Goal: Task Accomplishment & Management: Use online tool/utility

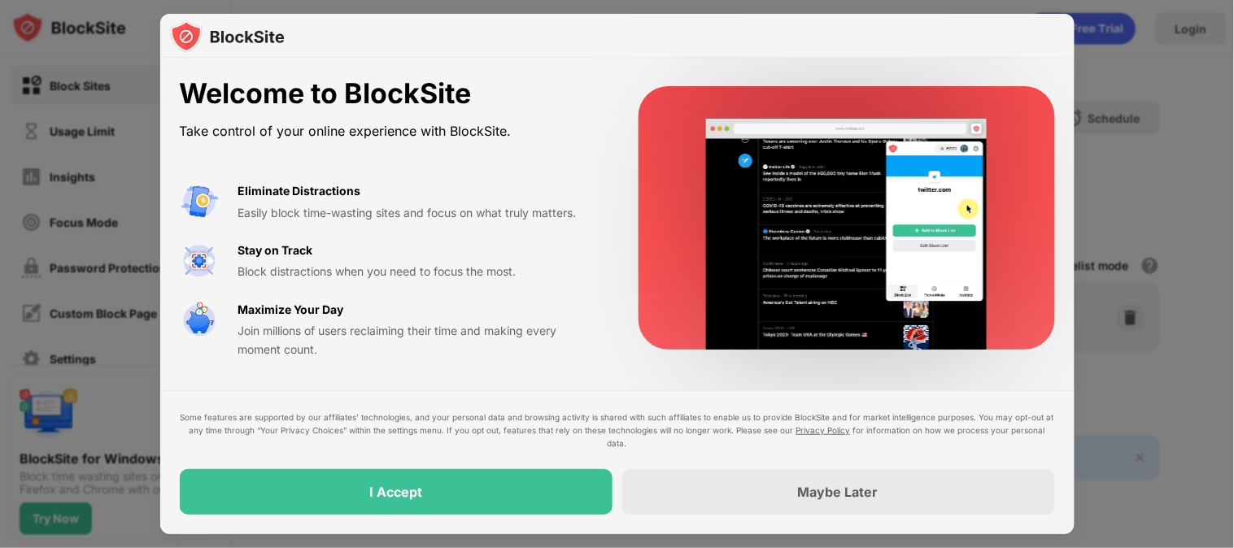
click at [548, 493] on div "I Accept" at bounding box center [396, 492] width 433 height 46
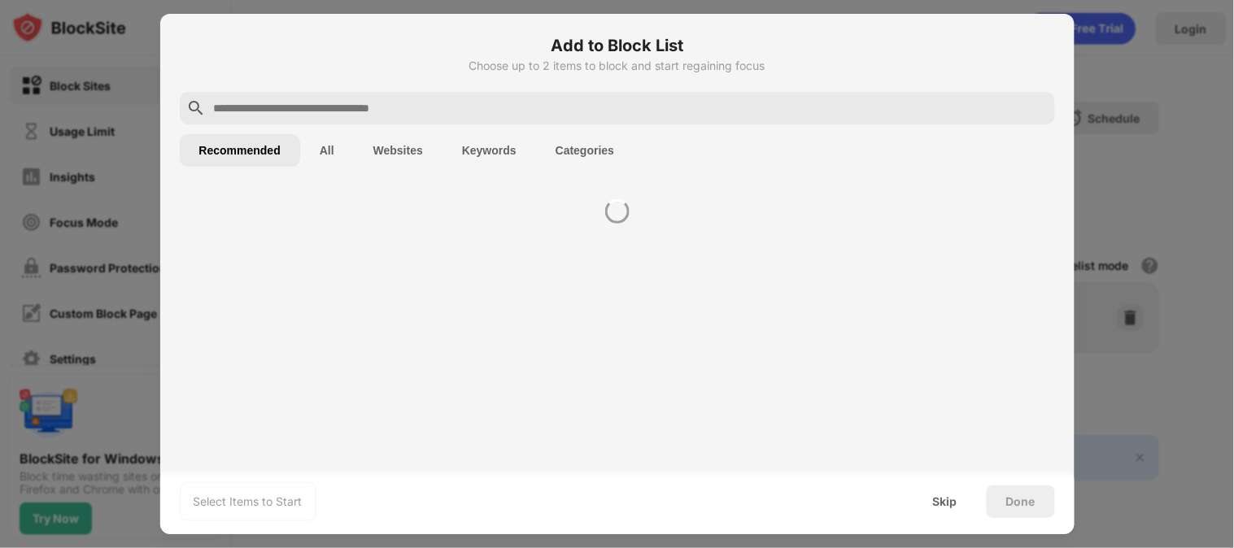
click at [385, 498] on div "Select Items to Start Skip Done" at bounding box center [617, 501] width 914 height 65
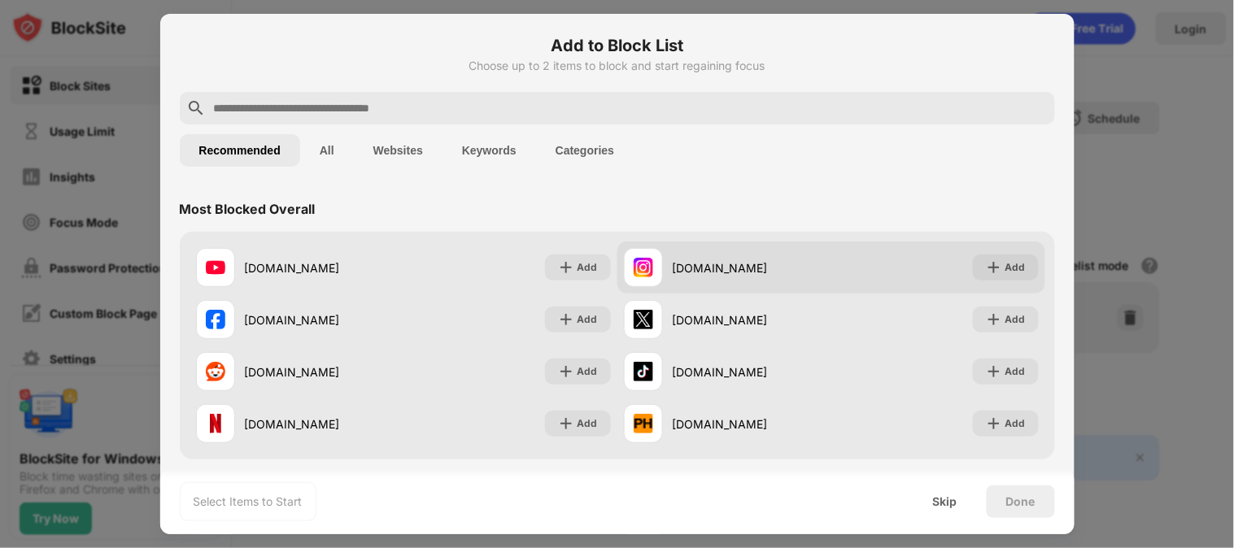
click at [750, 268] on div "[DOMAIN_NAME]" at bounding box center [752, 268] width 159 height 17
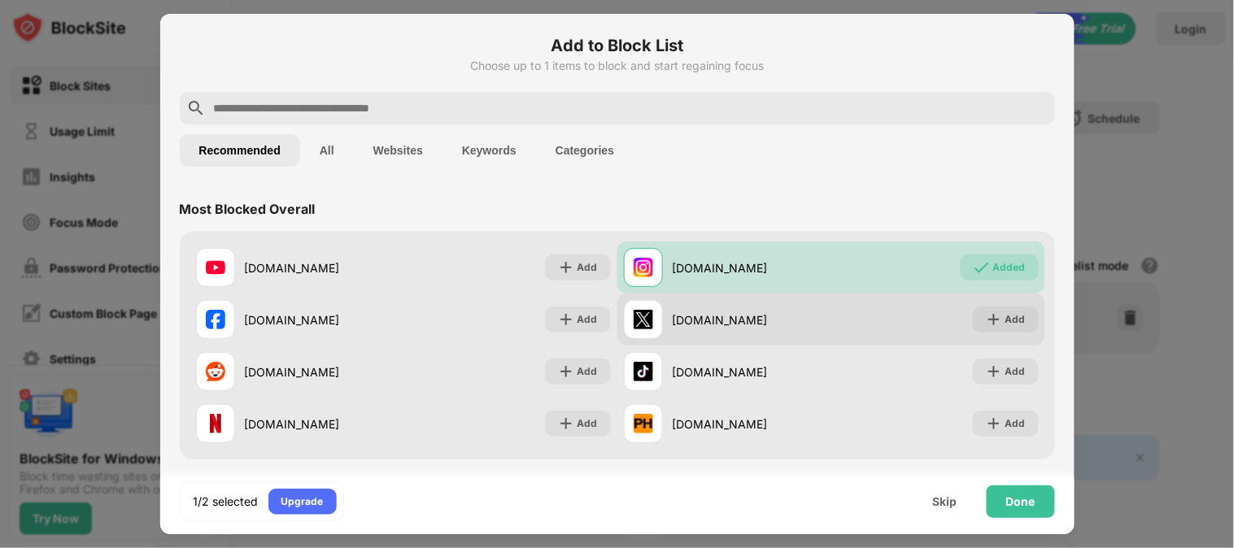
click at [794, 334] on div "[DOMAIN_NAME]" at bounding box center [727, 319] width 207 height 39
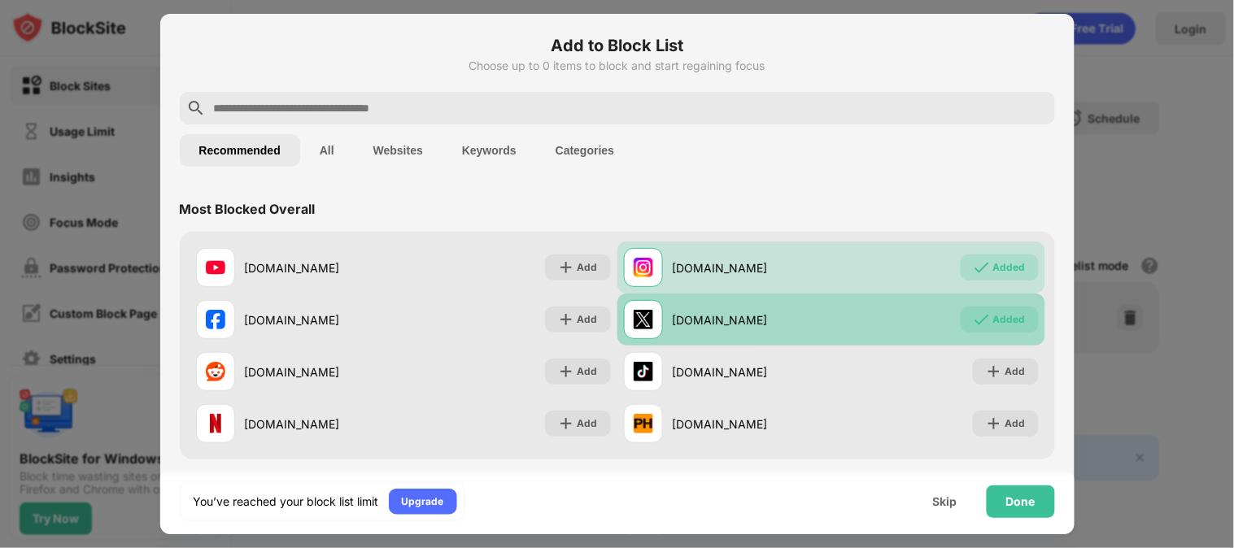
click at [746, 316] on div "[DOMAIN_NAME]" at bounding box center [752, 320] width 159 height 17
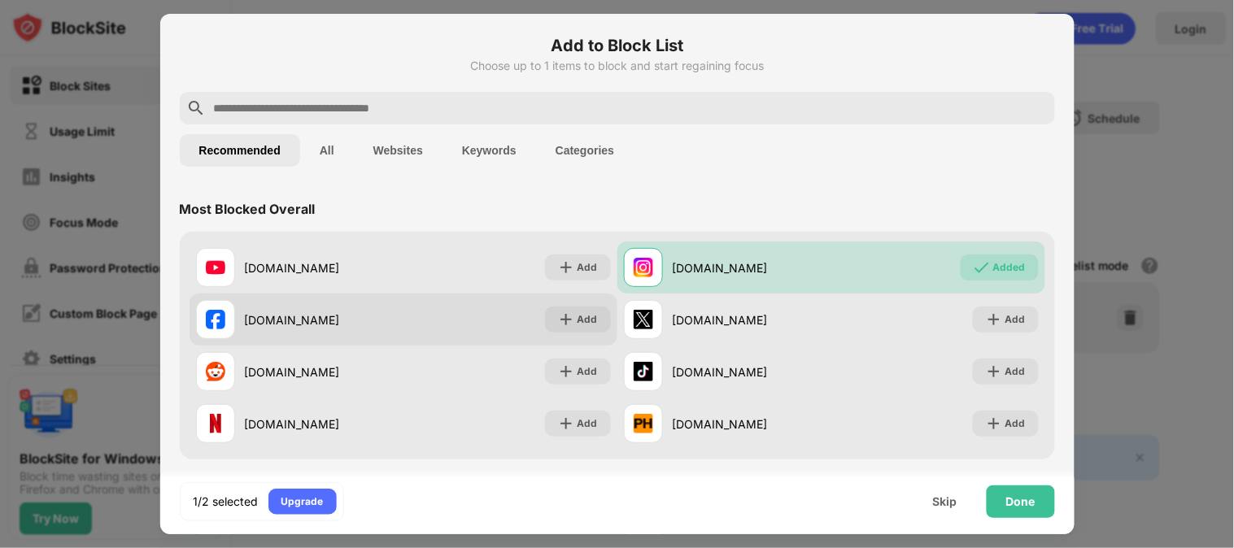
click at [449, 310] on div "[DOMAIN_NAME] Add" at bounding box center [404, 320] width 428 height 52
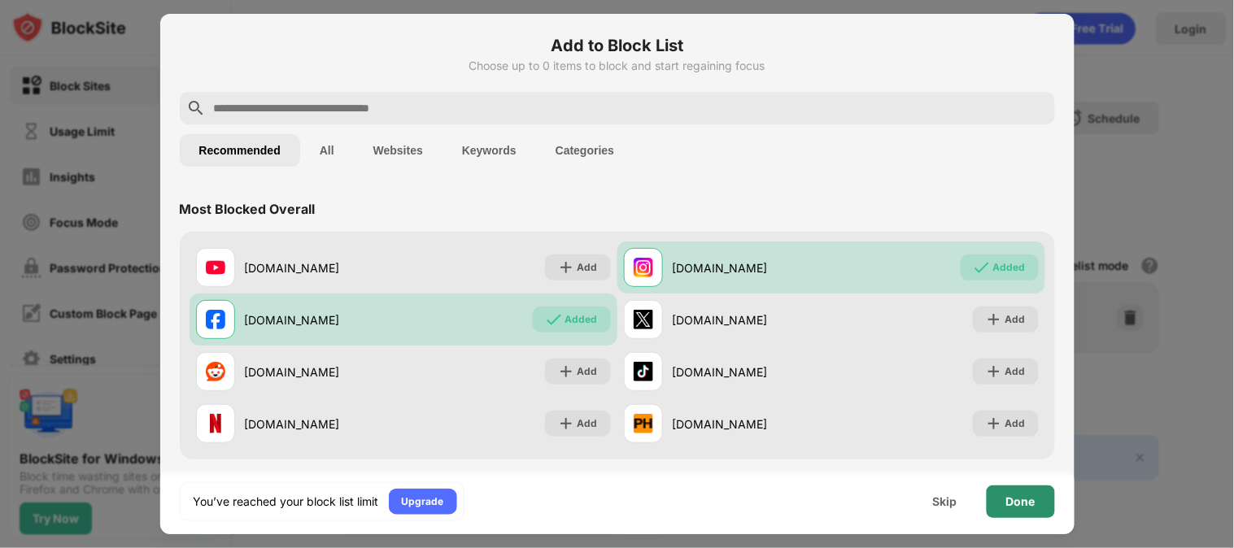
click at [1015, 503] on div "Done" at bounding box center [1020, 501] width 29 height 13
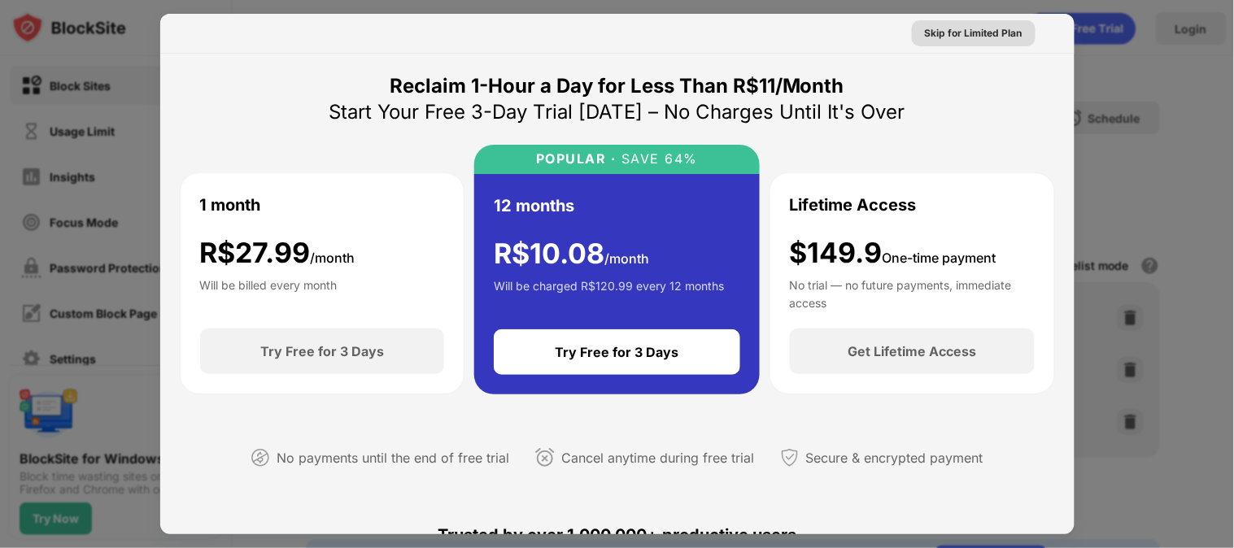
click at [984, 39] on div "Skip for Limited Plan" at bounding box center [974, 33] width 98 height 16
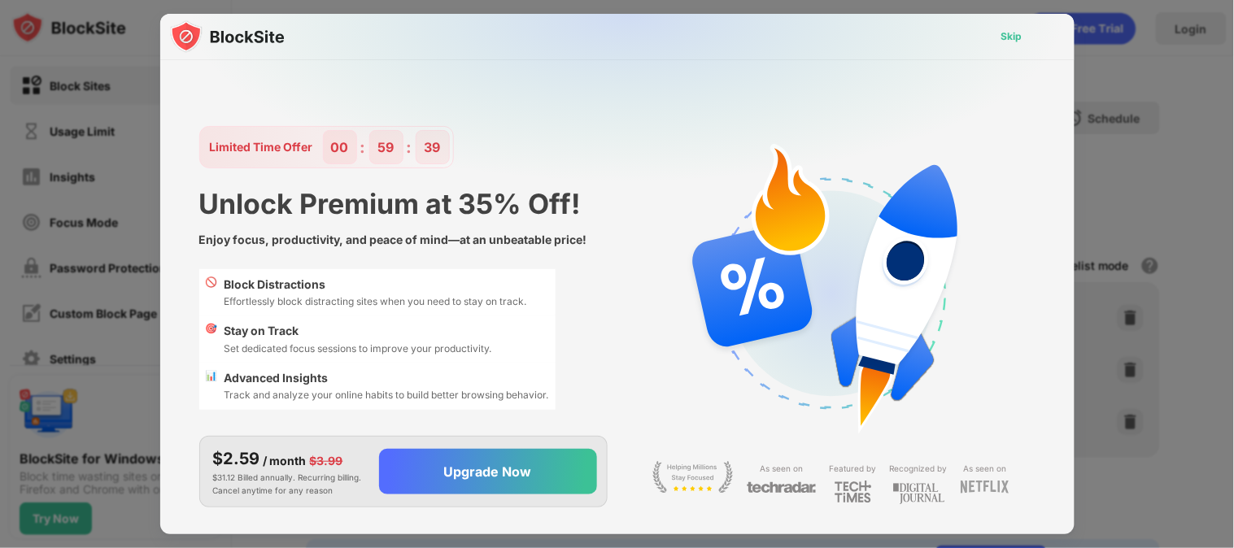
click at [1004, 35] on div "Skip" at bounding box center [1012, 36] width 21 height 16
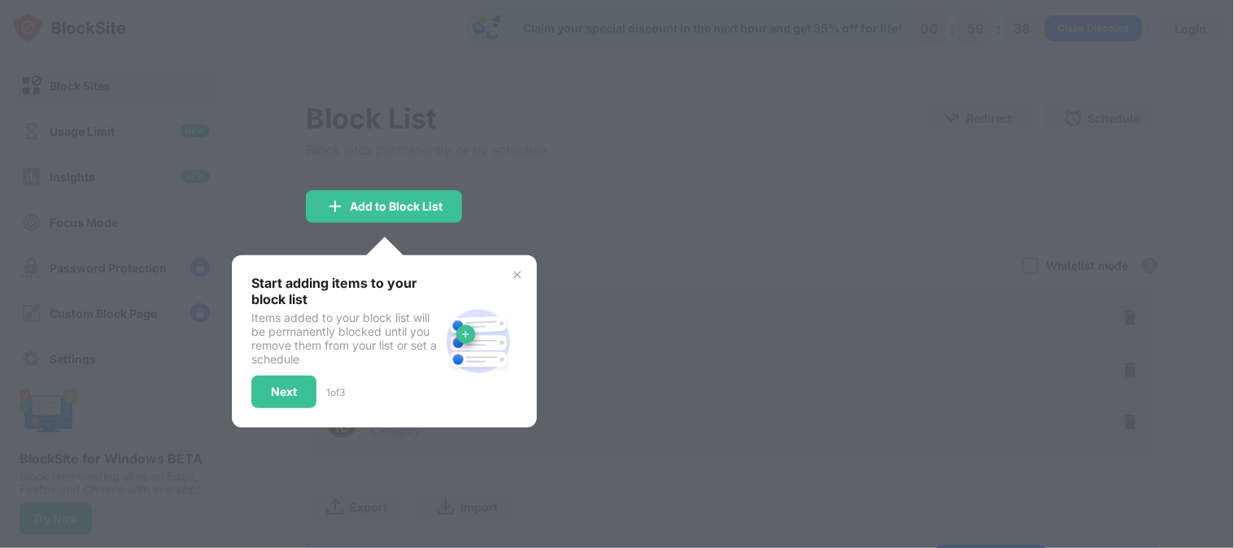
click at [692, 158] on div at bounding box center [617, 274] width 1234 height 548
click at [842, 250] on div at bounding box center [617, 274] width 1234 height 548
click at [290, 386] on div "Next" at bounding box center [284, 392] width 26 height 13
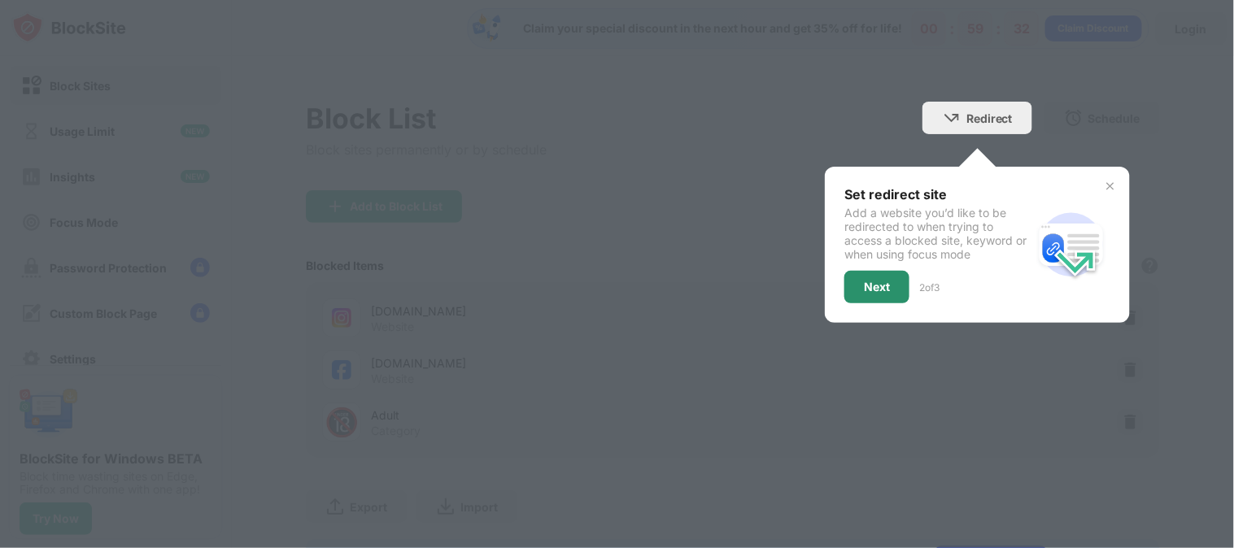
click at [853, 296] on div "Next" at bounding box center [876, 287] width 65 height 33
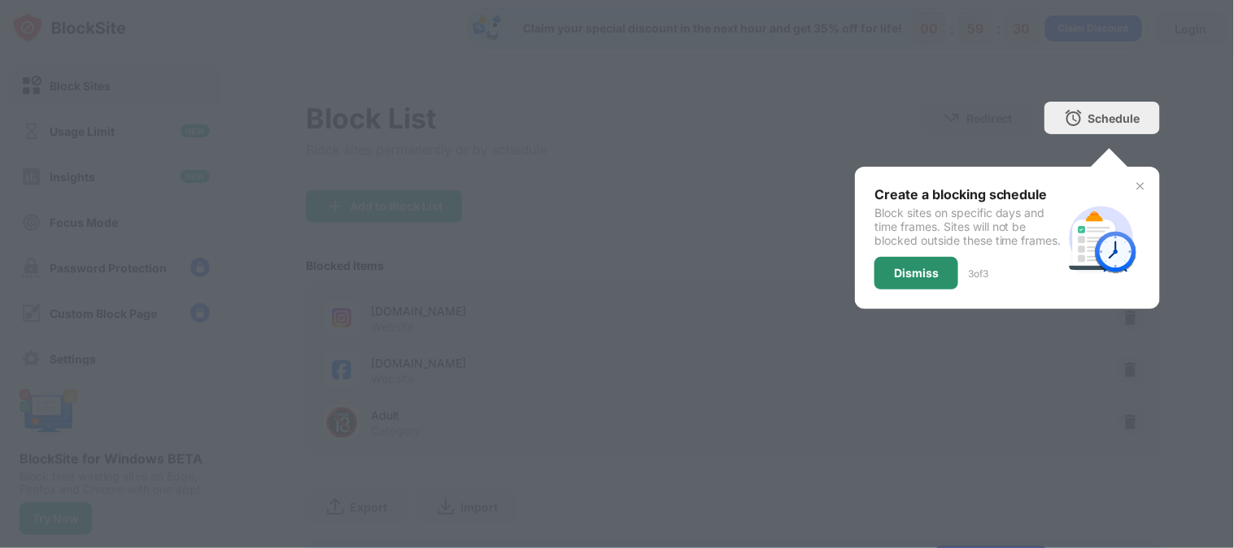
click at [898, 280] on div "Dismiss" at bounding box center [916, 273] width 45 height 13
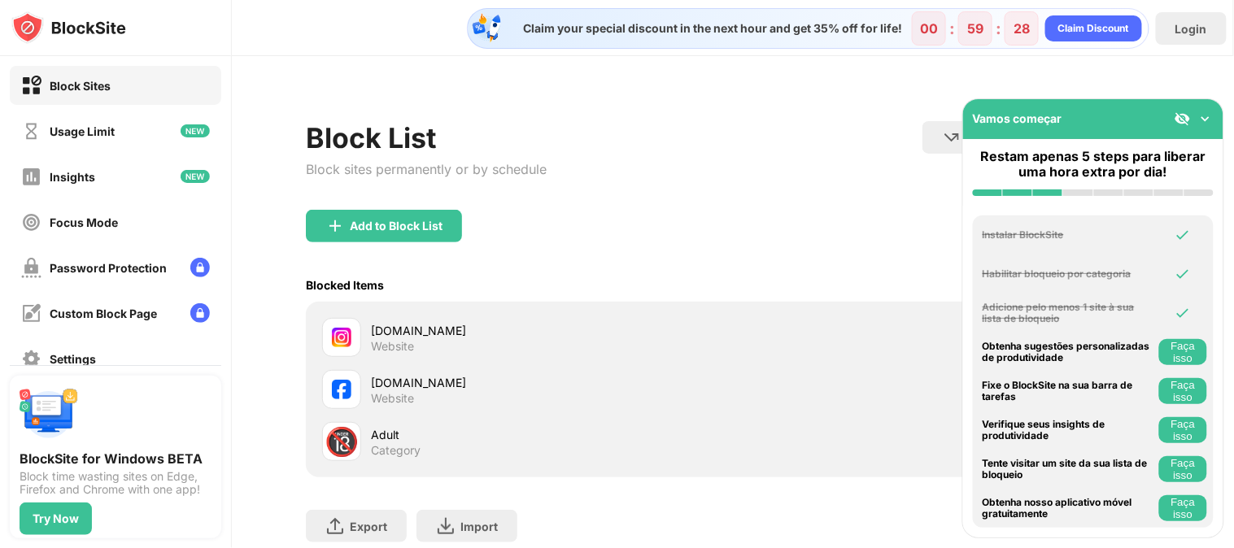
click at [1210, 117] on img at bounding box center [1206, 119] width 16 height 16
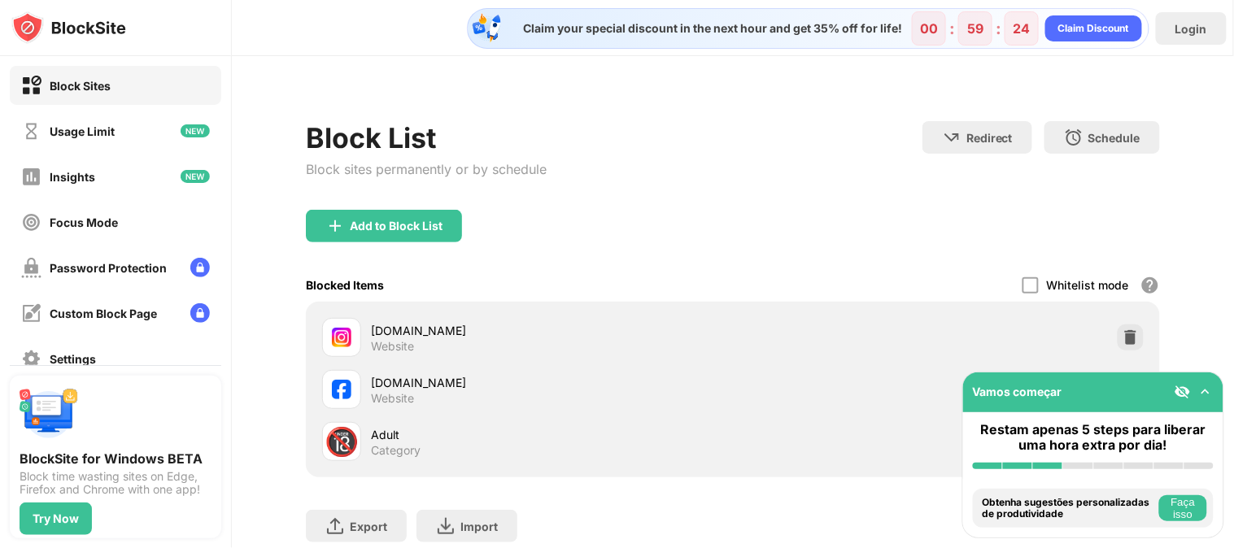
click at [1207, 391] on img at bounding box center [1206, 392] width 16 height 16
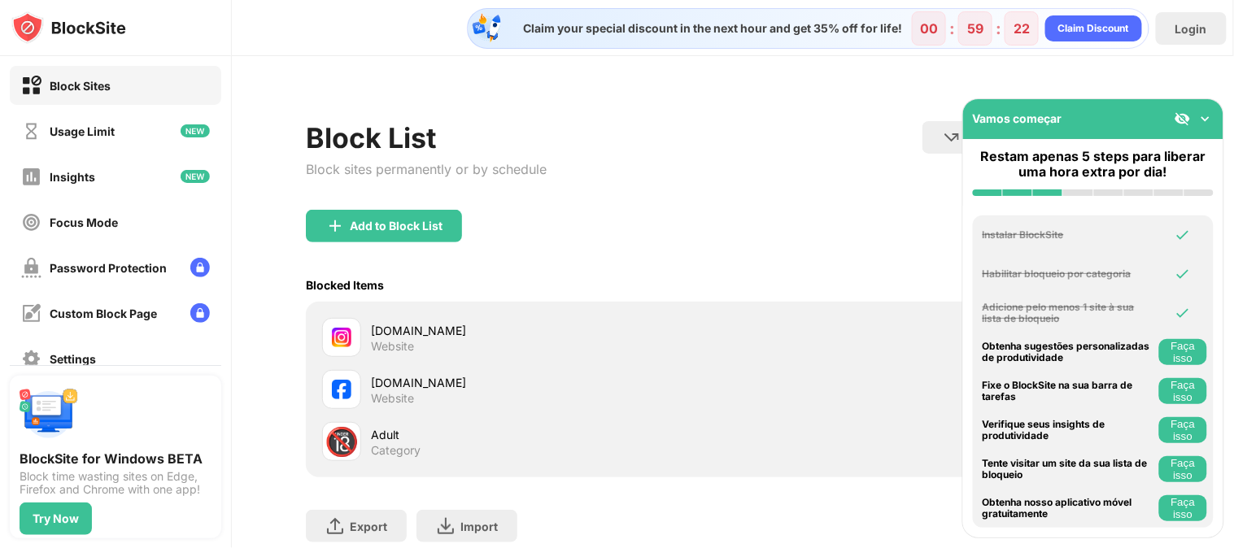
click at [854, 253] on div "Add to Block List" at bounding box center [733, 239] width 854 height 59
click at [1201, 114] on img at bounding box center [1206, 119] width 16 height 16
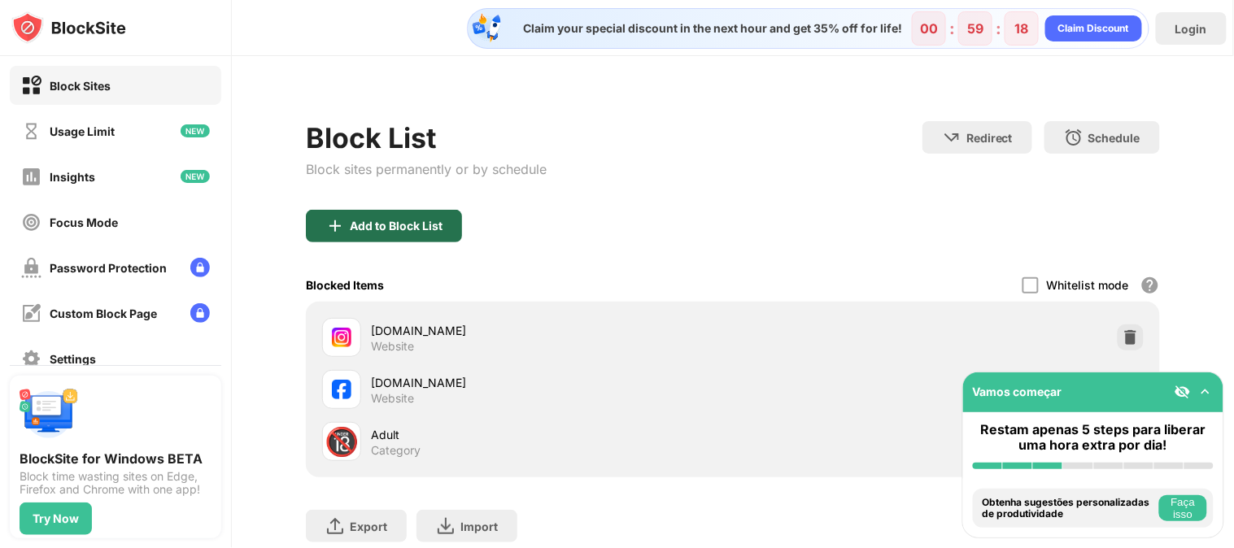
click at [417, 240] on div "Add to Block List" at bounding box center [384, 226] width 156 height 33
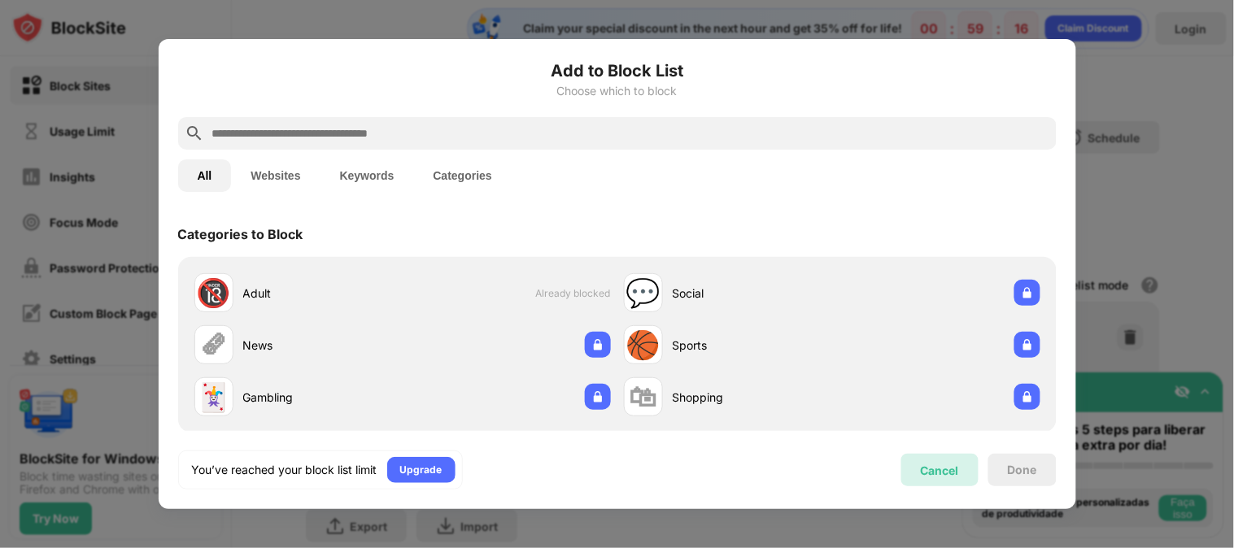
click at [934, 470] on div "Cancel" at bounding box center [940, 471] width 38 height 14
